Goal: Task Accomplishment & Management: Manage account settings

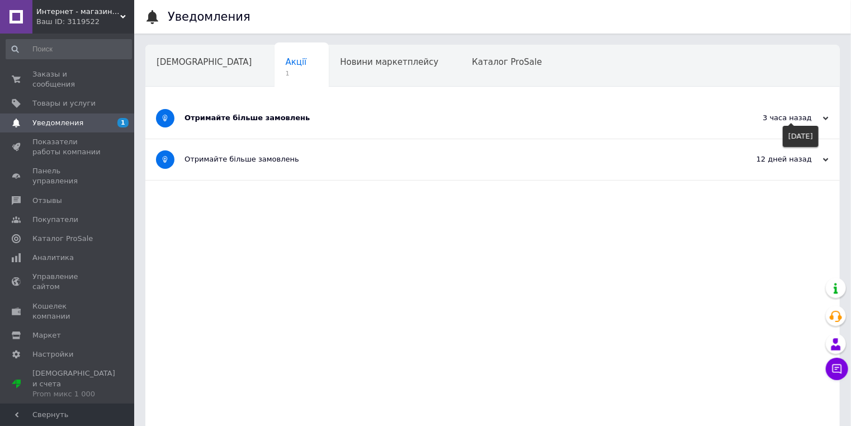
click at [823, 118] on icon at bounding box center [826, 119] width 6 height 6
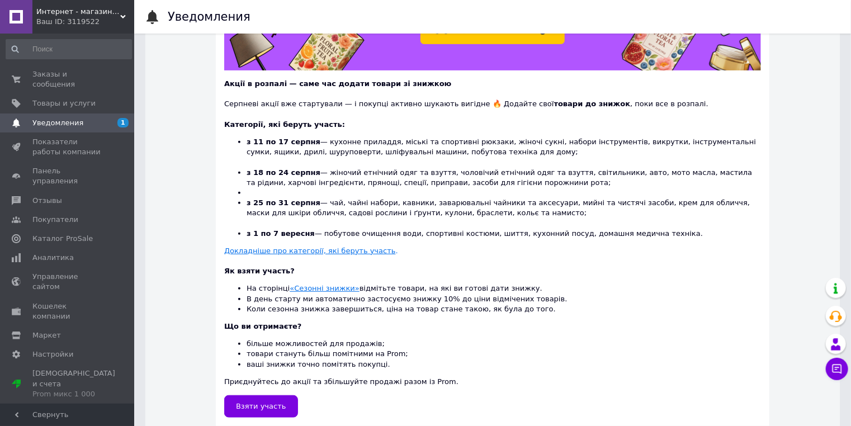
scroll to position [285, 0]
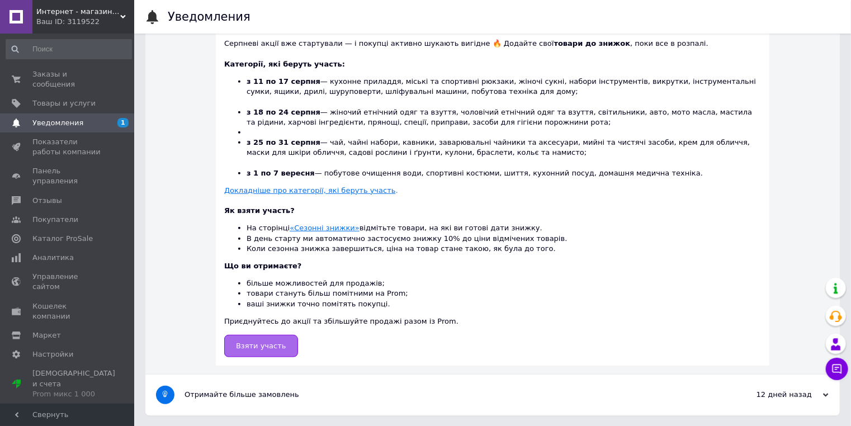
click at [264, 344] on span "Взяти участь" at bounding box center [261, 345] width 50 height 8
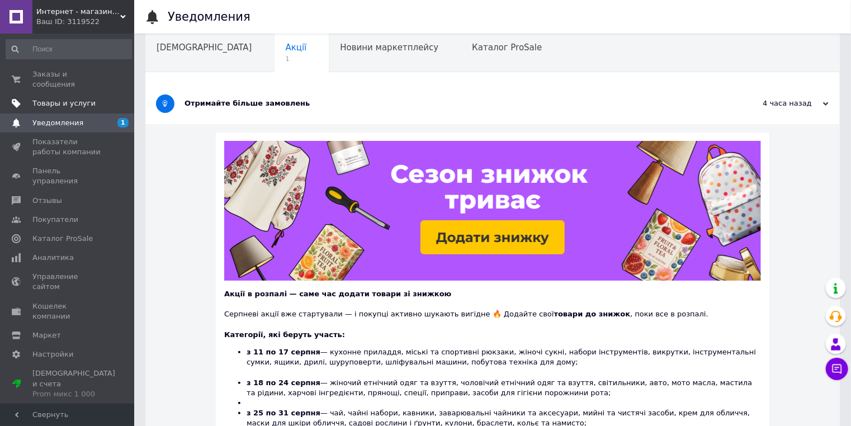
scroll to position [0, 0]
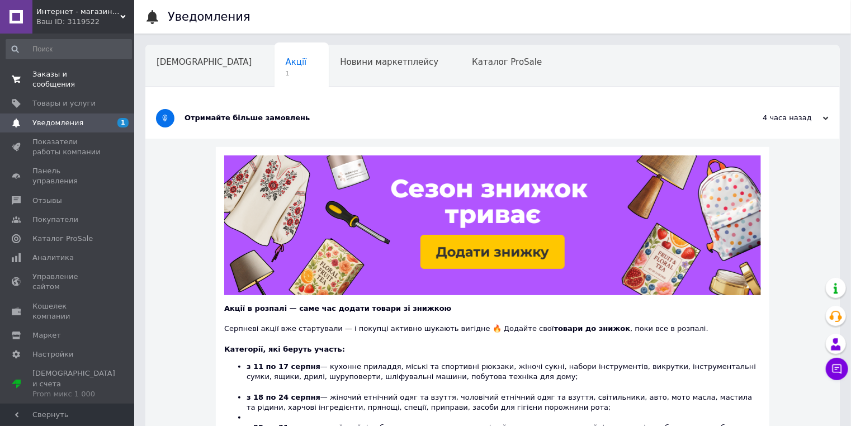
click at [70, 71] on span "Заказы и сообщения" at bounding box center [67, 79] width 71 height 20
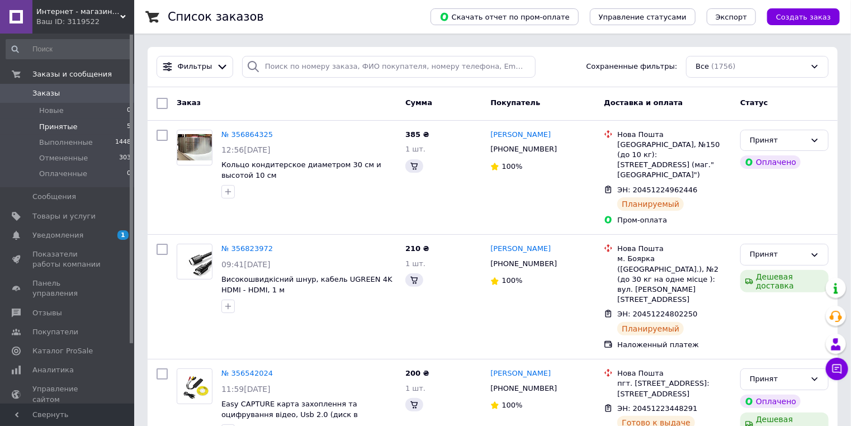
click at [65, 126] on span "Принятые" at bounding box center [58, 127] width 39 height 10
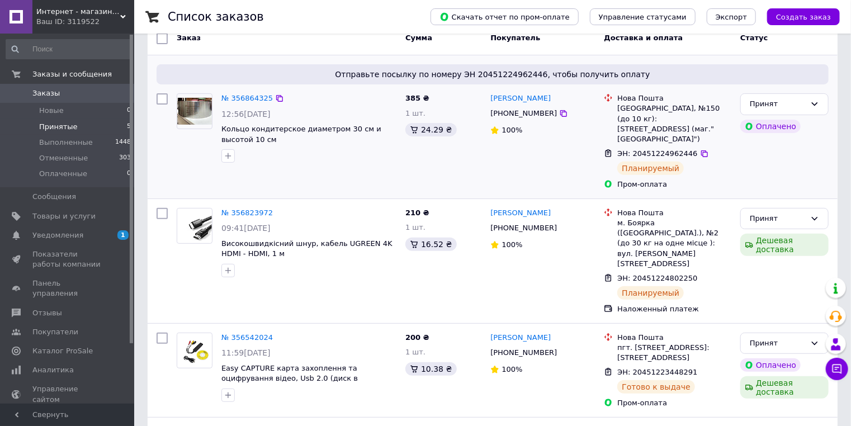
scroll to position [89, 0]
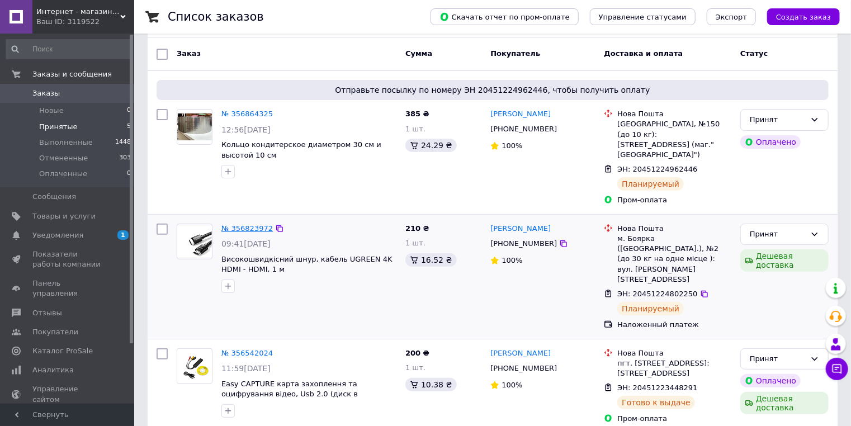
click at [245, 224] on link "№ 356823972" at bounding box center [246, 228] width 51 height 8
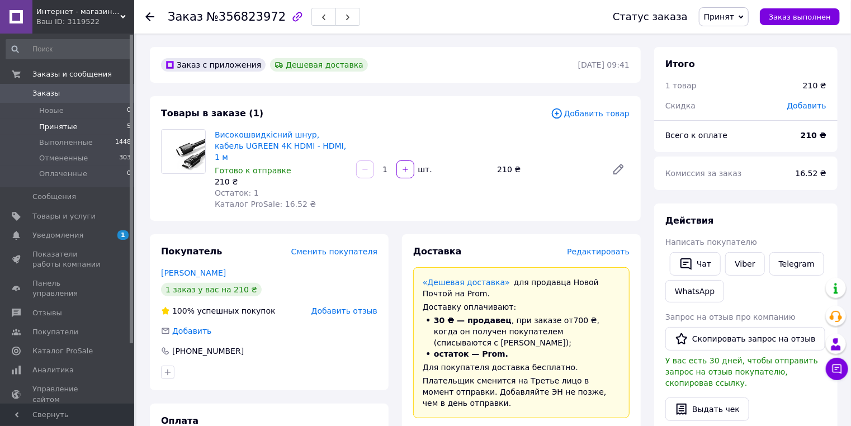
click at [55, 125] on span "Принятые" at bounding box center [58, 127] width 39 height 10
